Goal: Information Seeking & Learning: Learn about a topic

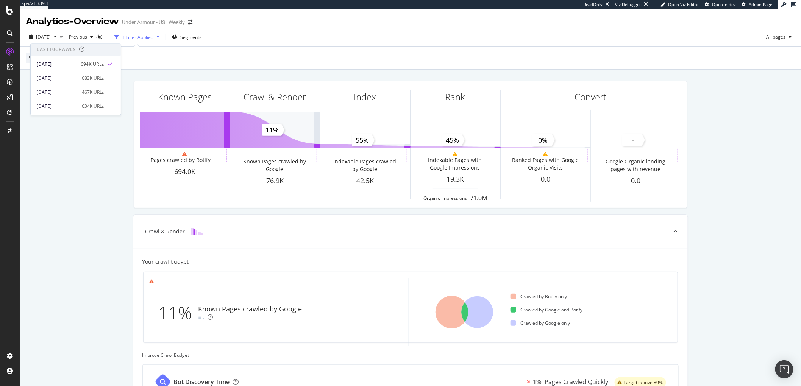
scroll to position [301, 0]
click at [43, 126] on div "RealKeywords" at bounding box center [45, 125] width 34 height 8
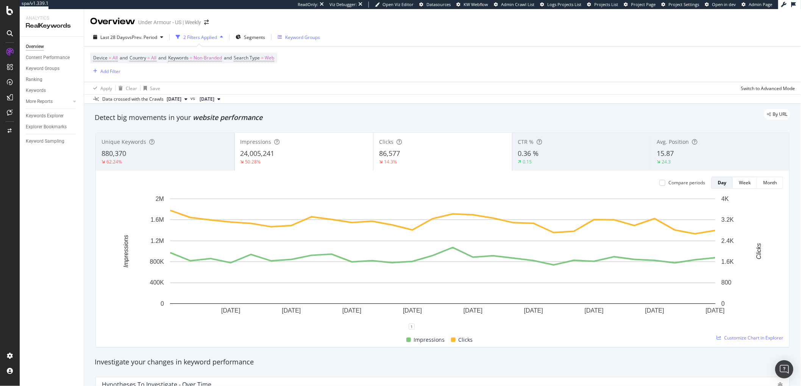
click at [291, 38] on div "Keyword Groups" at bounding box center [302, 37] width 35 height 6
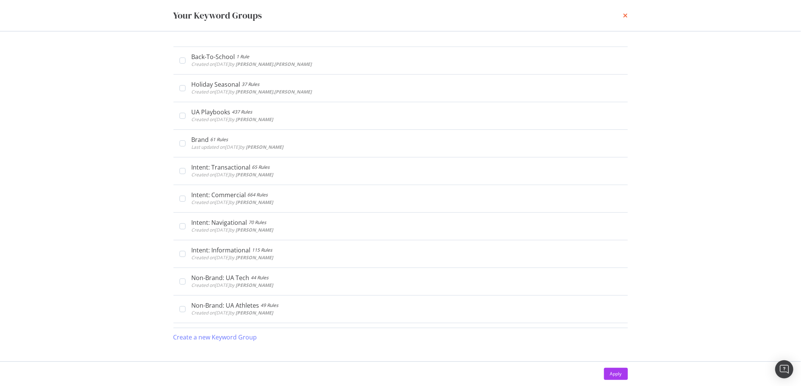
click at [627, 12] on icon "times" at bounding box center [625, 15] width 5 height 6
